Goal: Check status

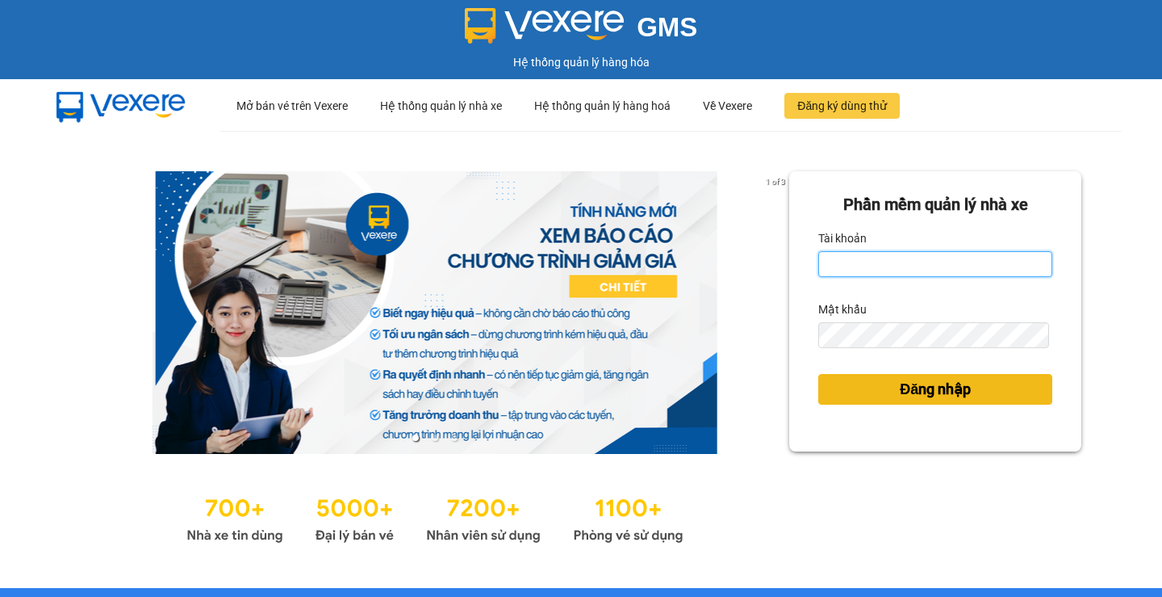
type input "phuoclongbaga.tuanhung"
click at [883, 392] on button "Đăng nhập" at bounding box center [935, 389] width 234 height 31
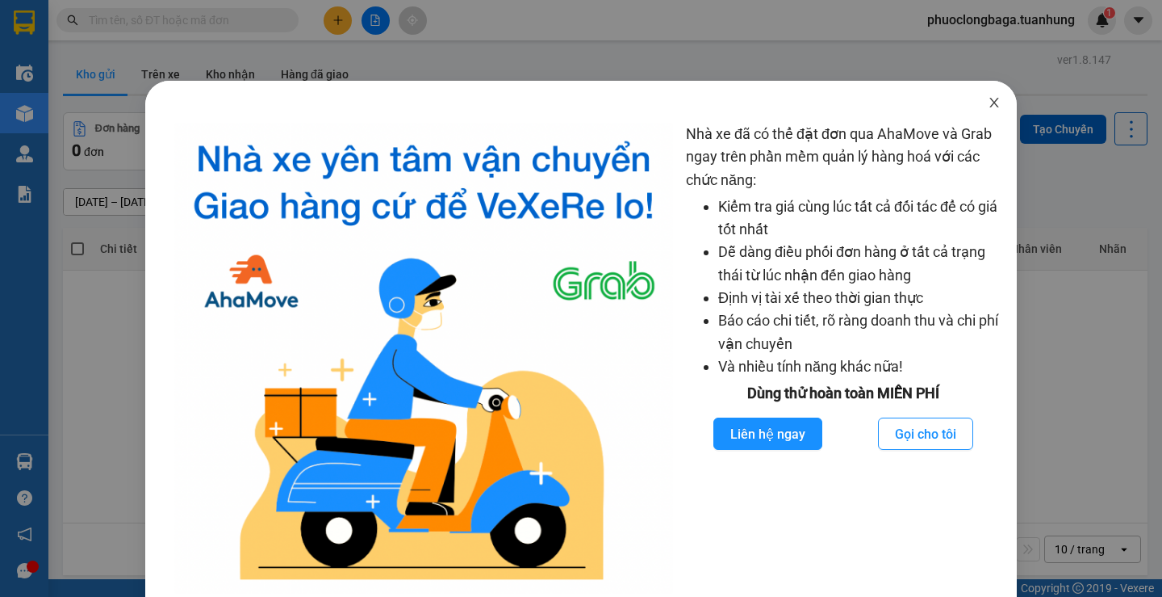
click at [988, 105] on icon "close" at bounding box center [994, 102] width 13 height 13
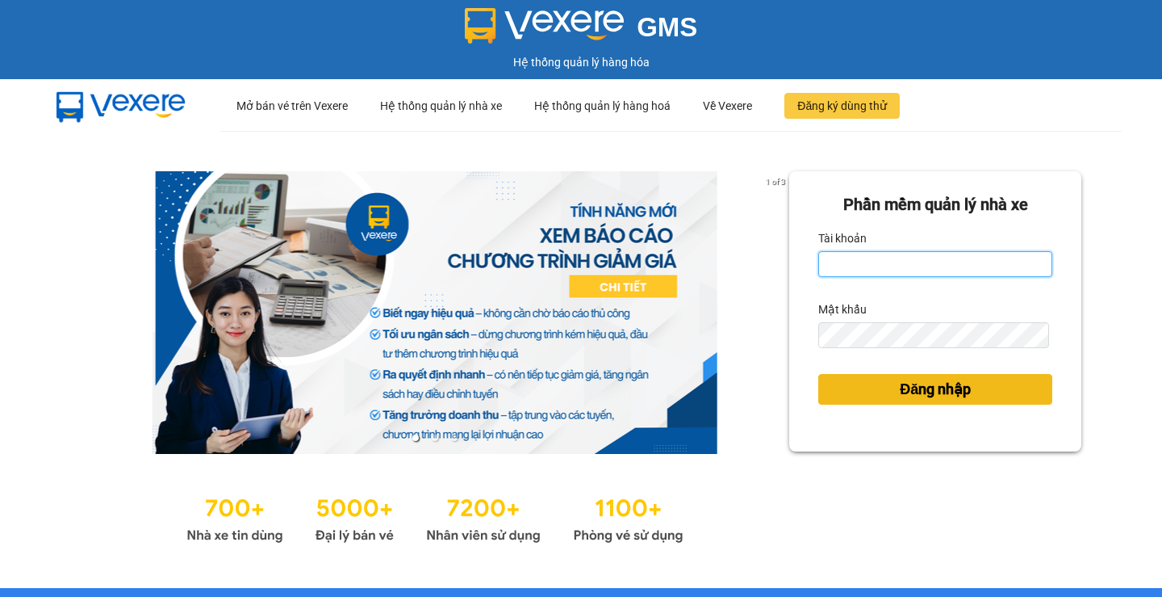
type input "phuoclongbaga.tuanhung"
click at [919, 389] on span "Đăng nhập" at bounding box center [935, 389] width 71 height 23
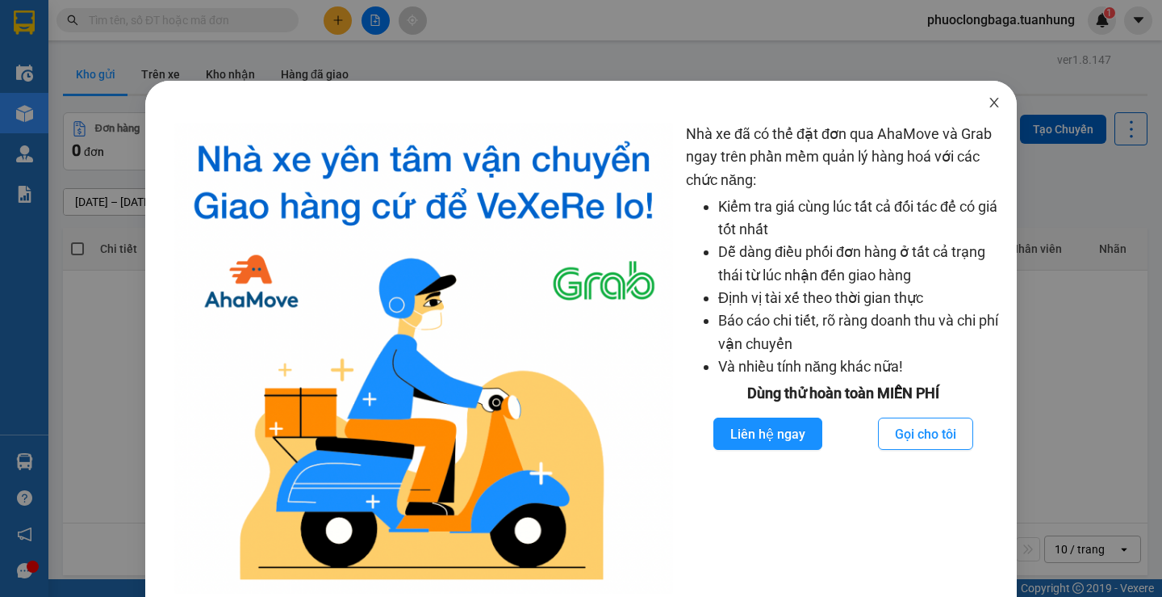
click at [990, 100] on icon "close" at bounding box center [994, 103] width 9 height 10
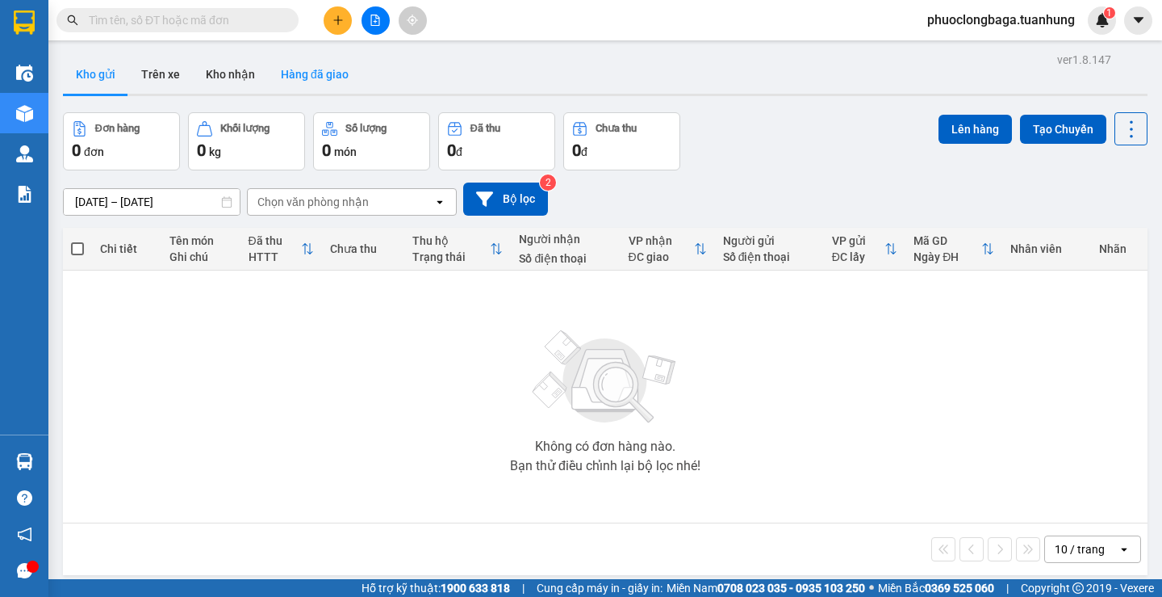
click at [319, 70] on button "Hàng đã giao" at bounding box center [315, 74] width 94 height 39
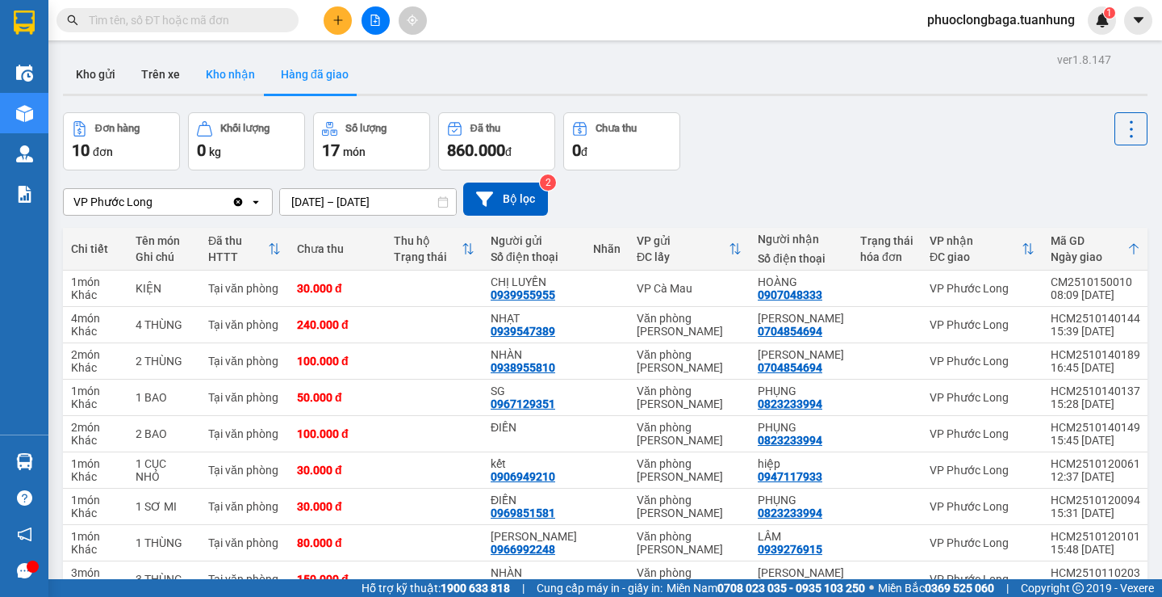
click at [232, 73] on button "Kho nhận" at bounding box center [230, 74] width 75 height 39
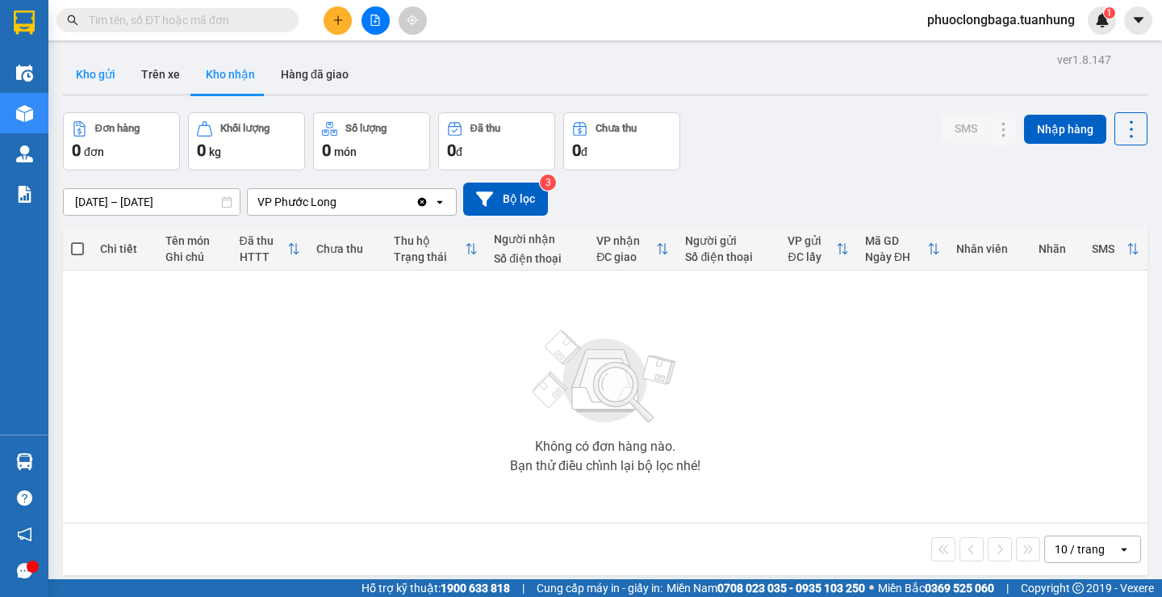
click at [106, 73] on button "Kho gửi" at bounding box center [95, 74] width 65 height 39
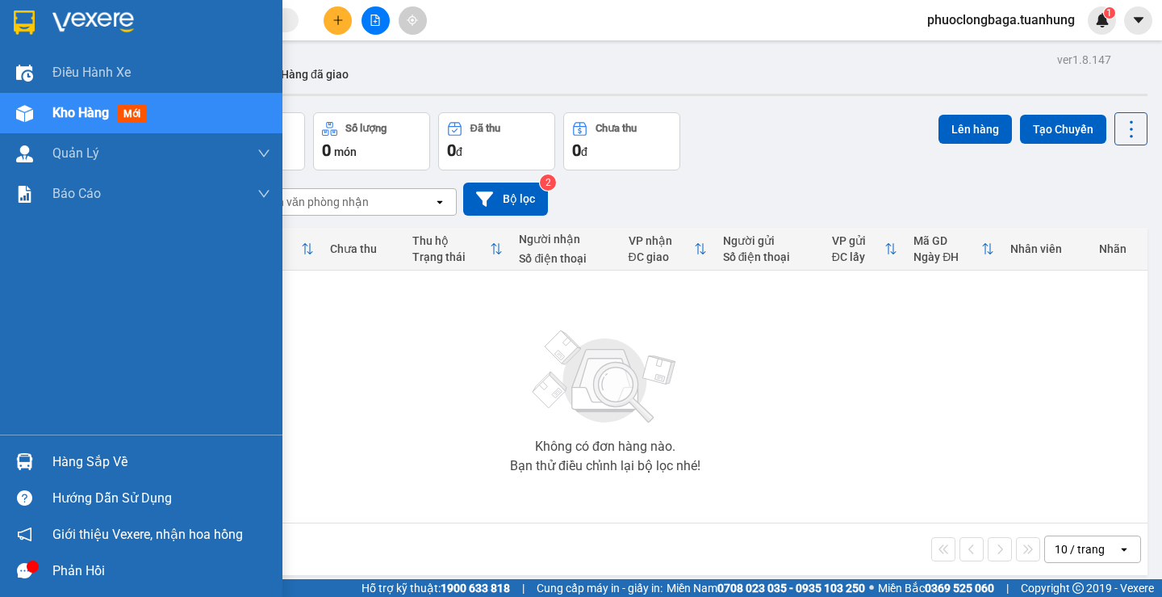
click at [115, 454] on div "Hàng sắp về" at bounding box center [161, 462] width 218 height 24
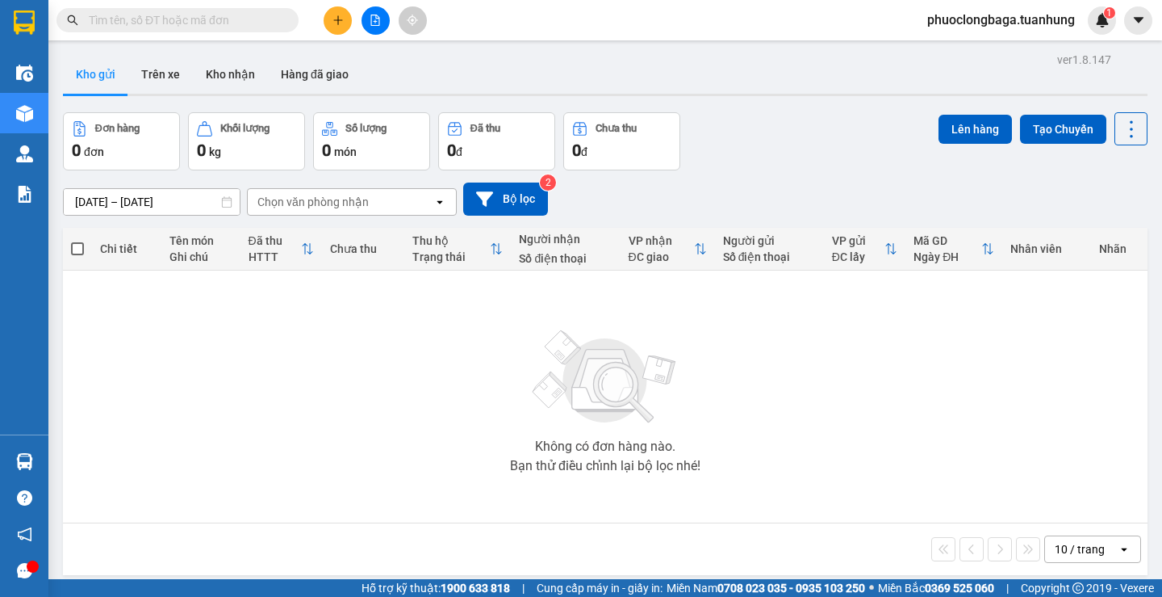
click at [987, 450] on section "Kết quả tìm kiếm ( 0 ) Bộ lọc No Data phuoclongbaga.tuanhung 1 Điều hành xe Kho…" at bounding box center [581, 298] width 1162 height 597
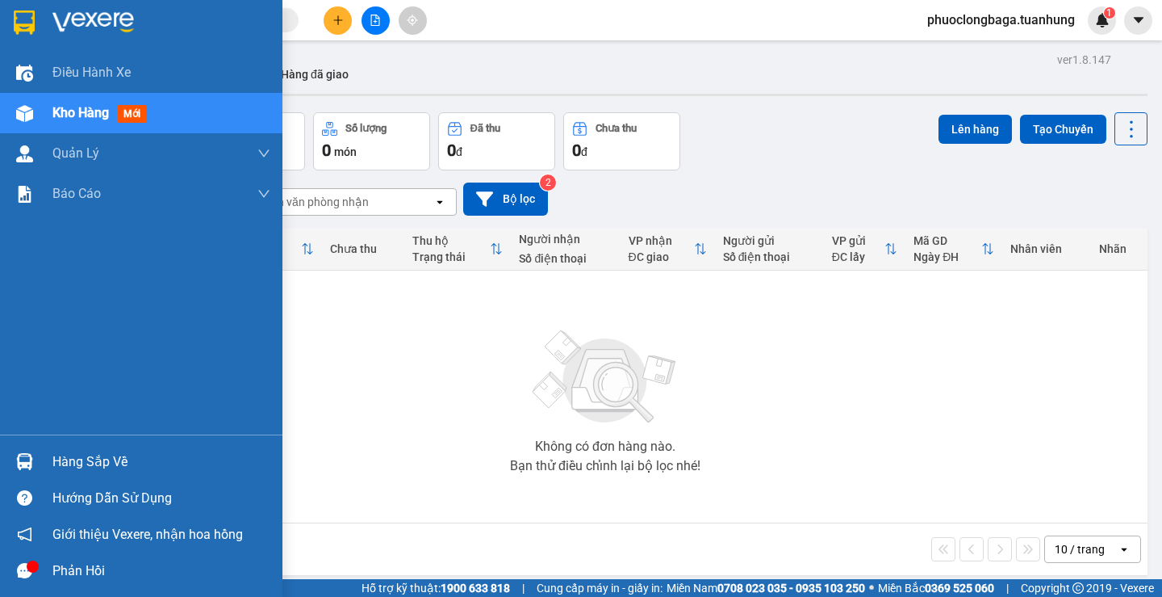
click at [78, 461] on div "Hàng sắp về" at bounding box center [161, 462] width 218 height 24
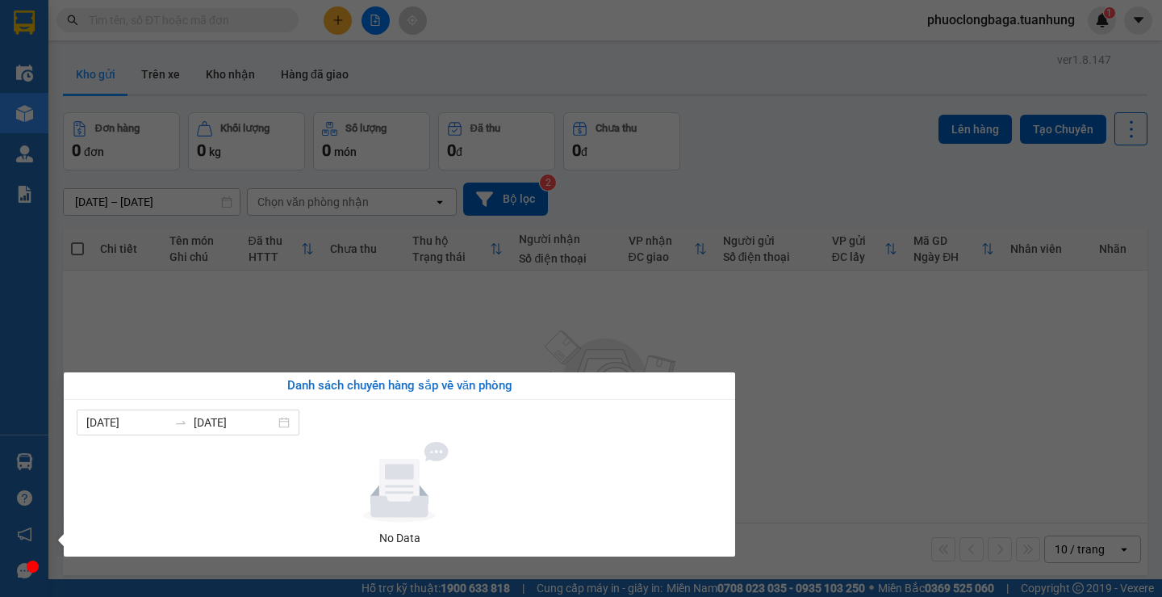
click at [836, 438] on section "Kết quả tìm kiếm ( 0 ) Bộ lọc No Data phuoclongbaga.tuanhung 1 Điều hành xe Kho…" at bounding box center [581, 298] width 1162 height 597
